Goal: Navigation & Orientation: Go to known website

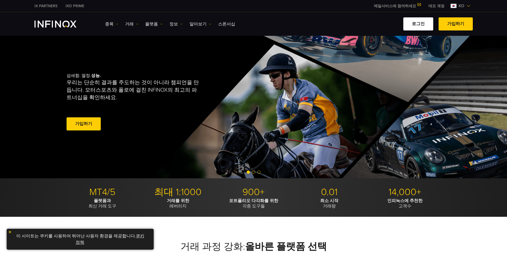
click at [421, 27] on link "로그인" at bounding box center [418, 23] width 30 height 13
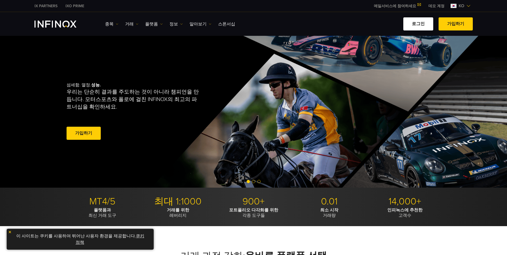
click at [416, 22] on link "로그인" at bounding box center [418, 23] width 30 height 13
